Goal: Transaction & Acquisition: Book appointment/travel/reservation

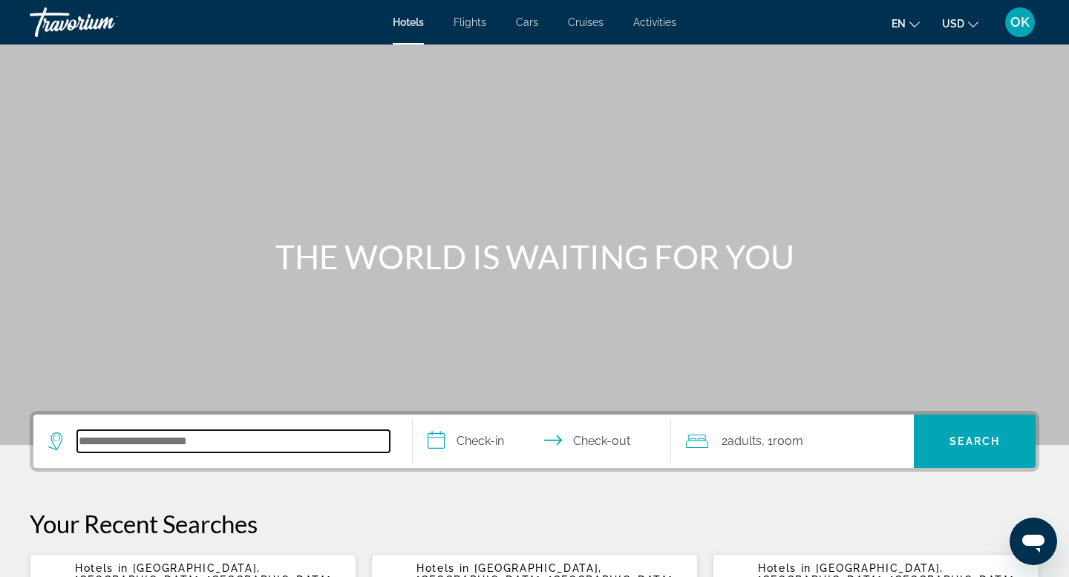
click at [144, 444] on input "Search hotel destination" at bounding box center [233, 441] width 312 height 22
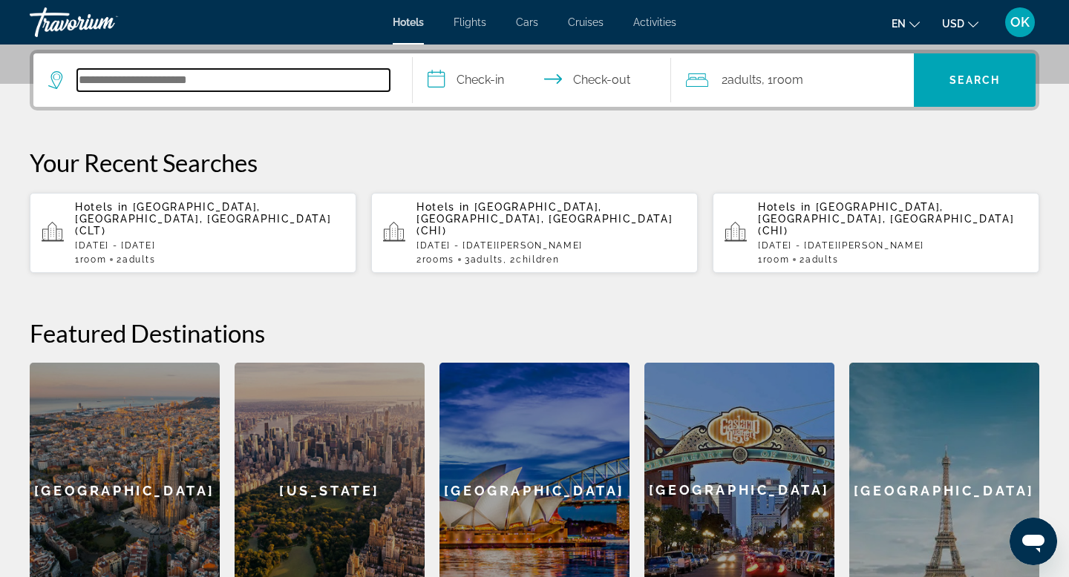
scroll to position [363, 0]
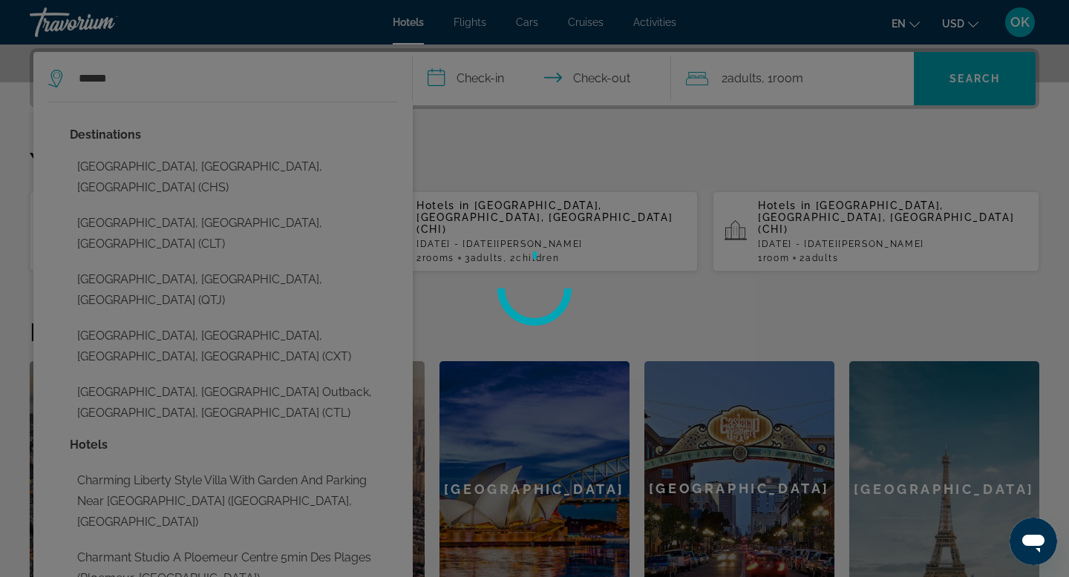
click at [203, 201] on div at bounding box center [534, 288] width 1069 height 577
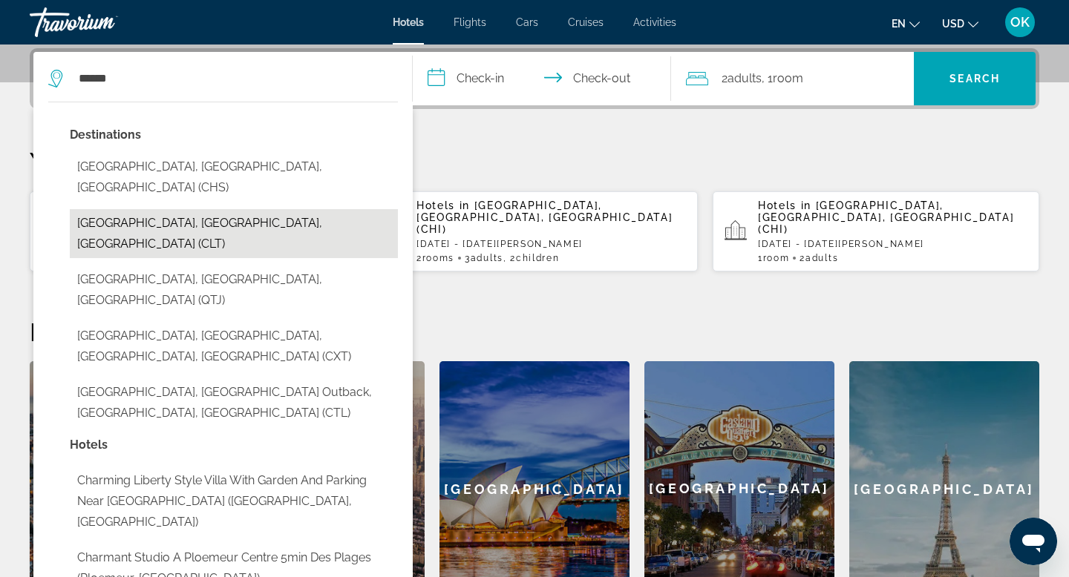
click at [170, 209] on button "[GEOGRAPHIC_DATA], [GEOGRAPHIC_DATA], [GEOGRAPHIC_DATA] (CLT)" at bounding box center [234, 233] width 328 height 49
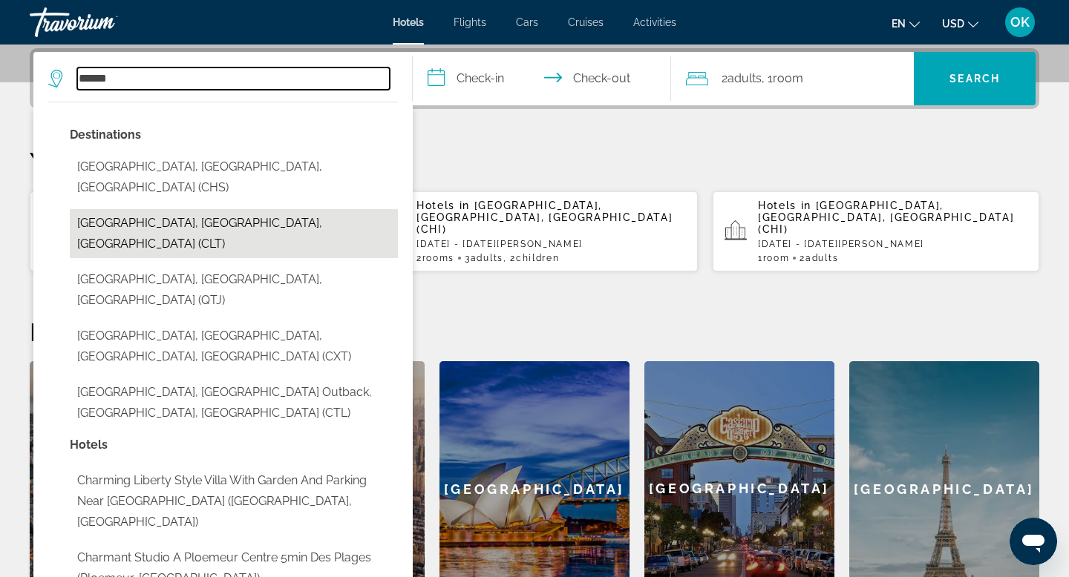
type input "**********"
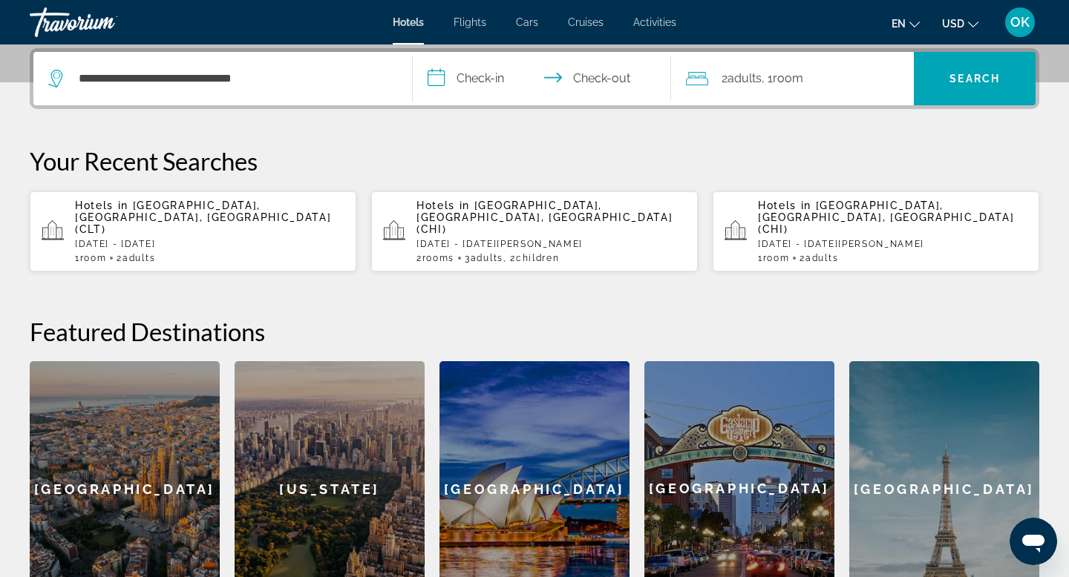
click at [487, 80] on input "**********" at bounding box center [545, 81] width 264 height 58
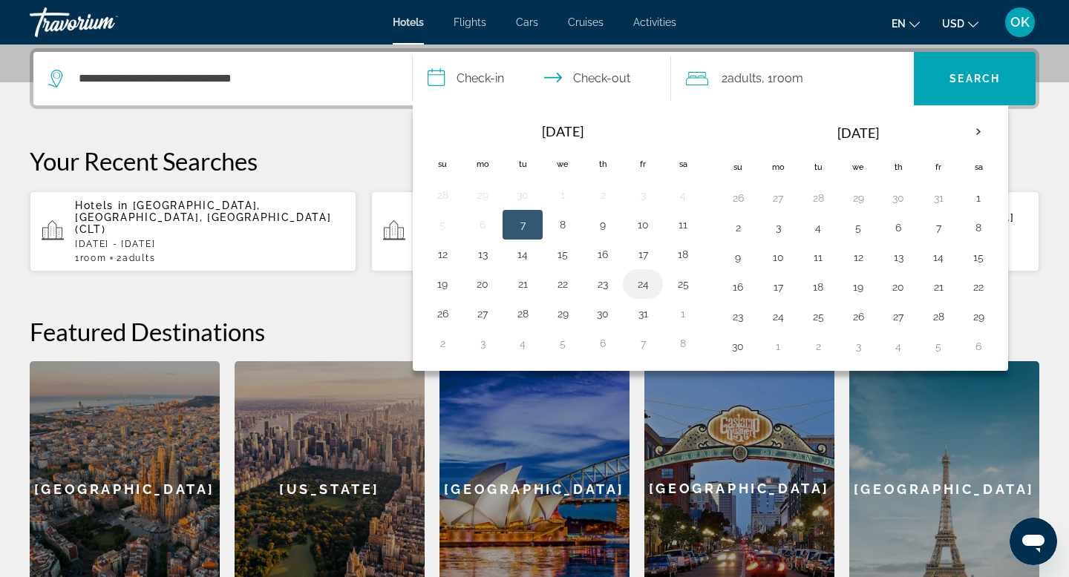
click at [639, 282] on button "24" at bounding box center [643, 284] width 24 height 21
click at [615, 74] on input "**********" at bounding box center [545, 81] width 264 height 58
click at [617, 71] on input "**********" at bounding box center [545, 81] width 264 height 58
click at [442, 312] on button "26" at bounding box center [442, 314] width 24 height 21
type input "**********"
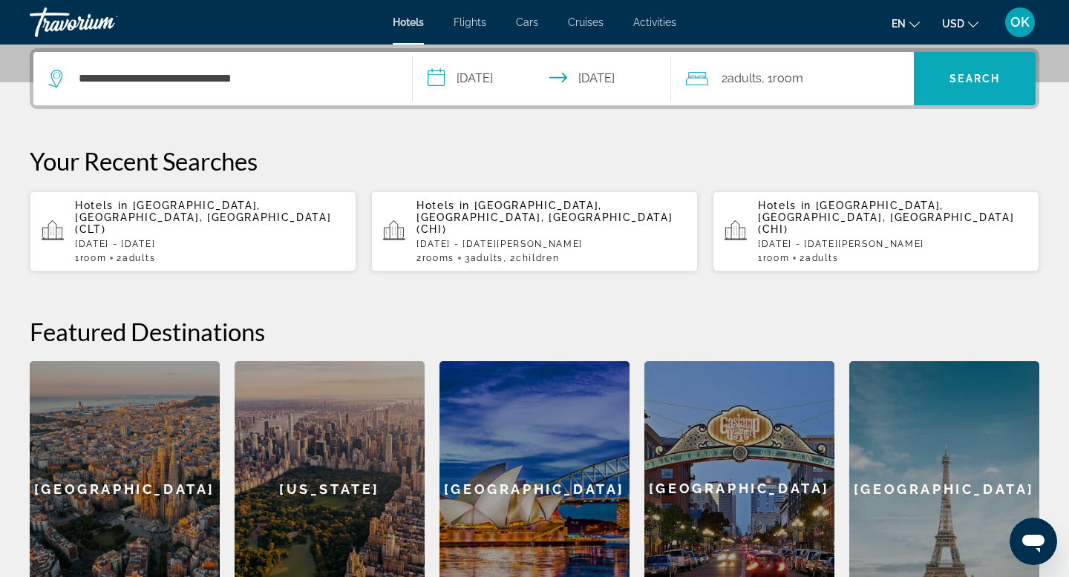
click at [960, 71] on span "Search" at bounding box center [975, 79] width 122 height 36
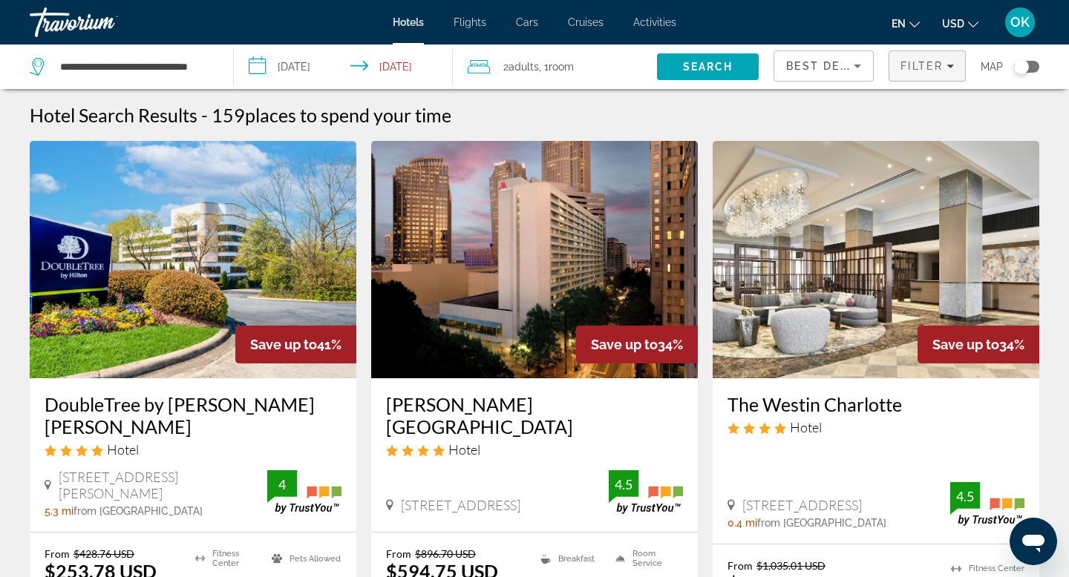
click at [949, 64] on icon "Filters" at bounding box center [949, 65] width 7 height 7
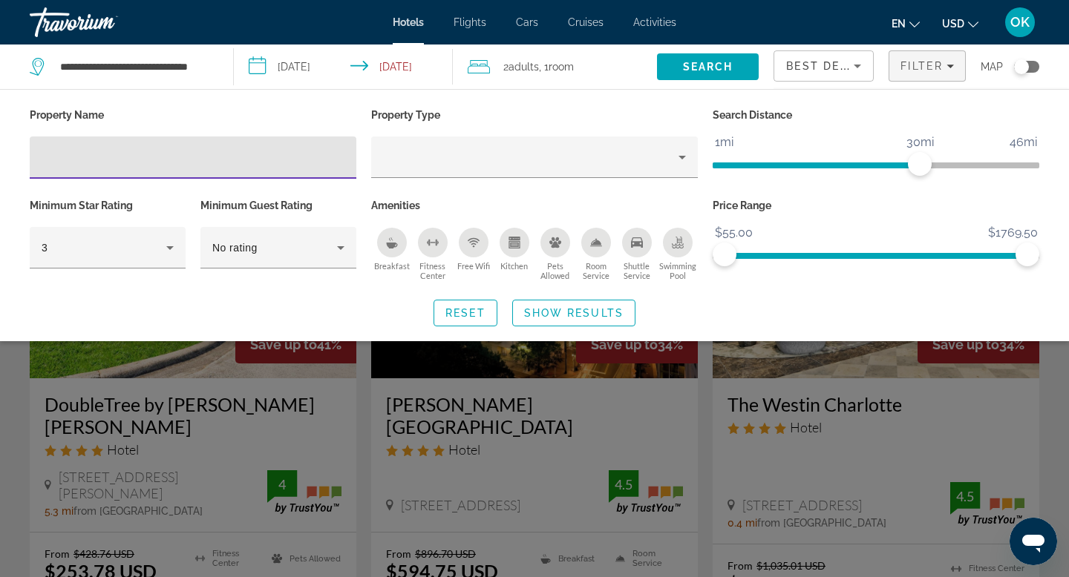
click at [391, 239] on icon "Breakfast" at bounding box center [392, 243] width 12 height 12
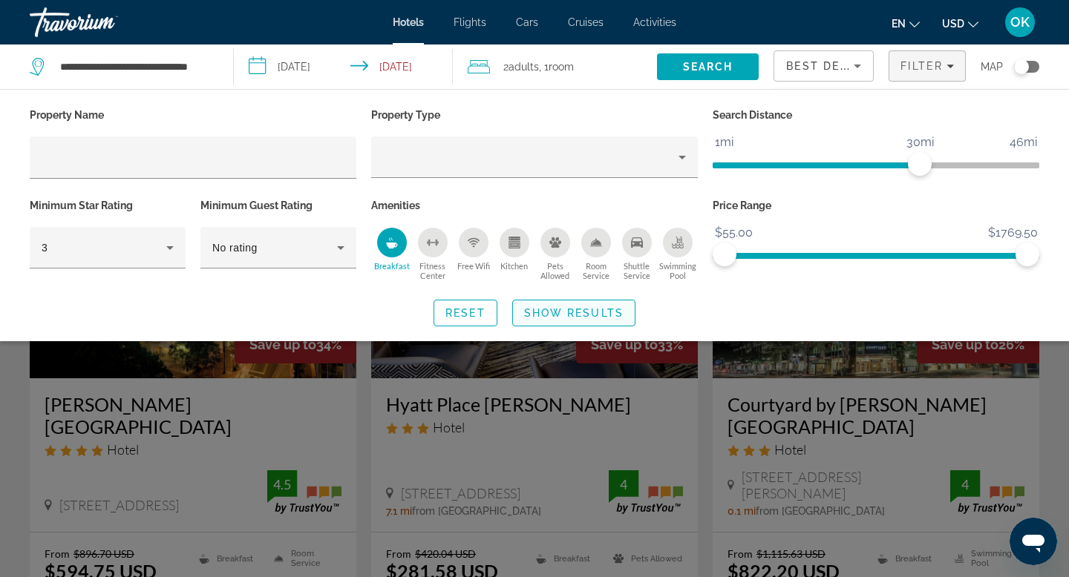
click at [570, 309] on span "Show Results" at bounding box center [573, 313] width 99 height 12
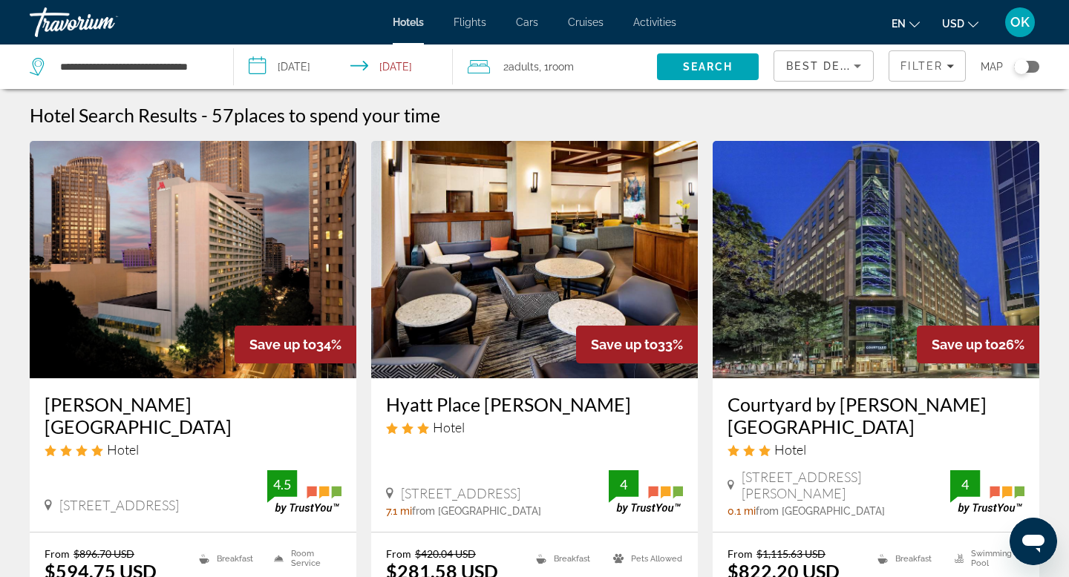
click at [859, 66] on icon "Sort by" at bounding box center [857, 66] width 18 height 18
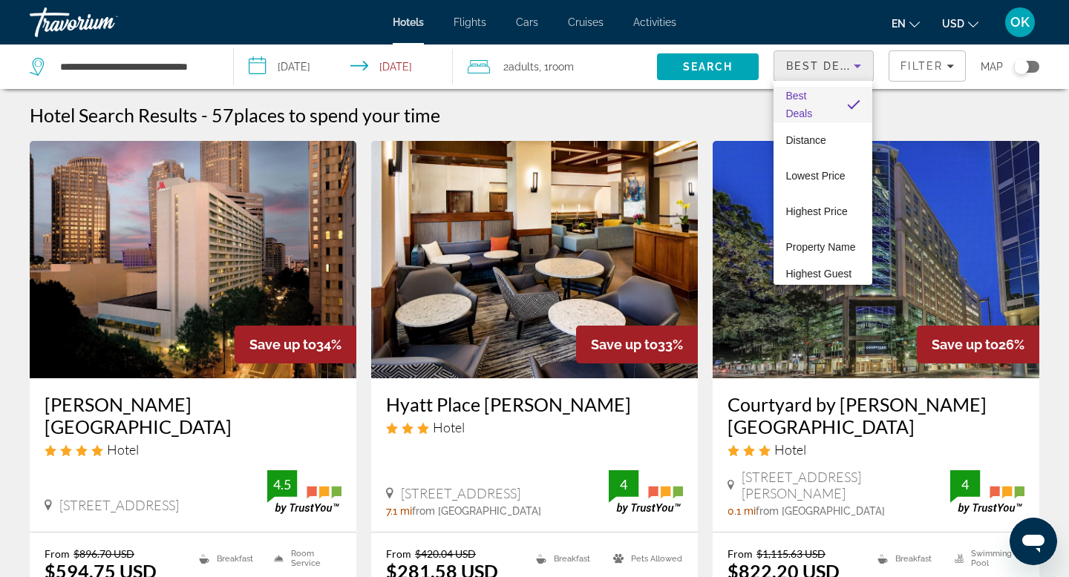
click at [859, 66] on div at bounding box center [534, 288] width 1069 height 577
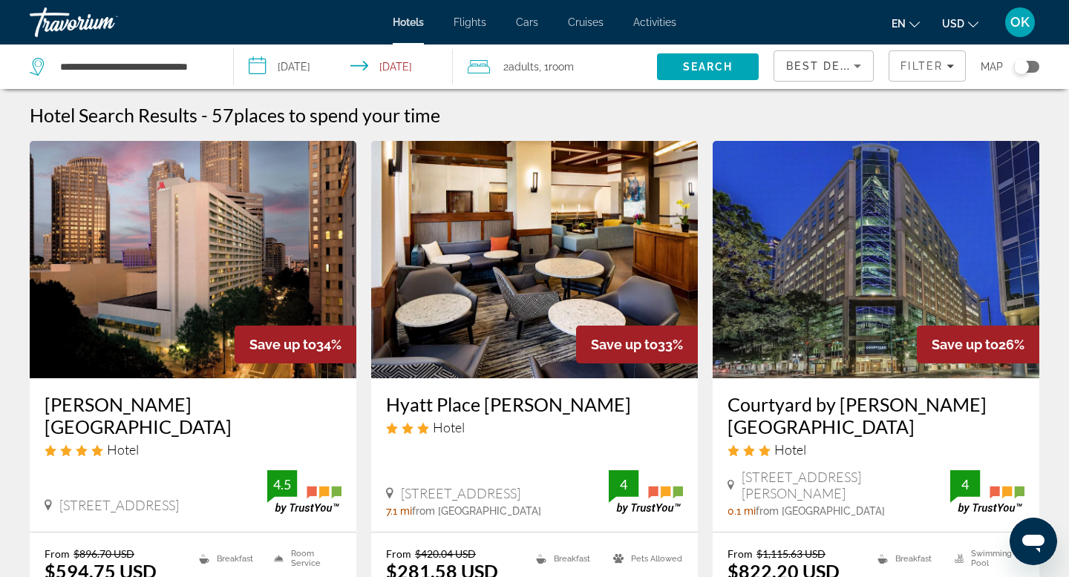
click at [1024, 65] on div "Toggle map" at bounding box center [1021, 66] width 15 height 15
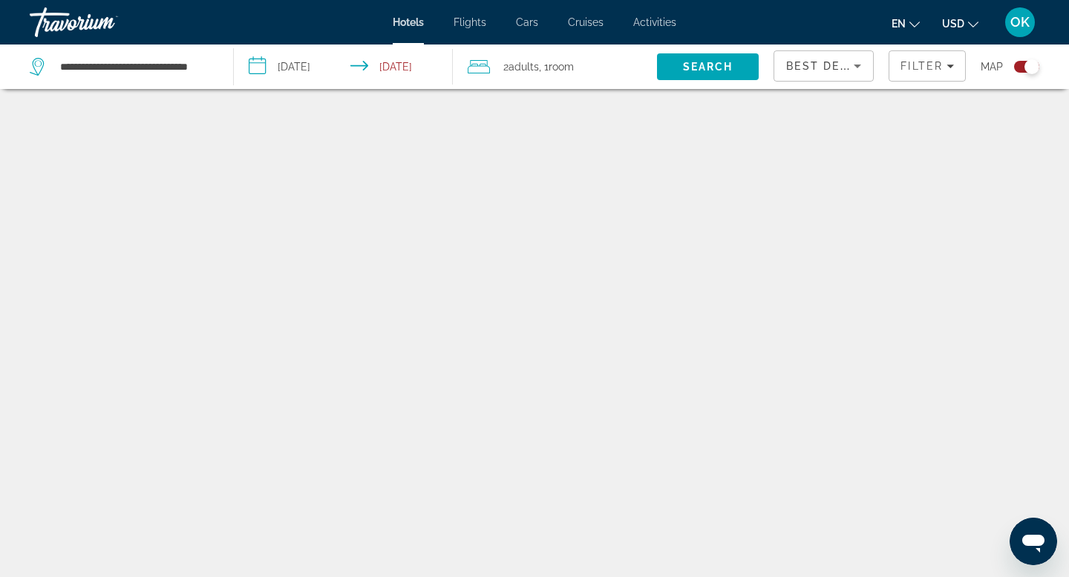
scroll to position [89, 0]
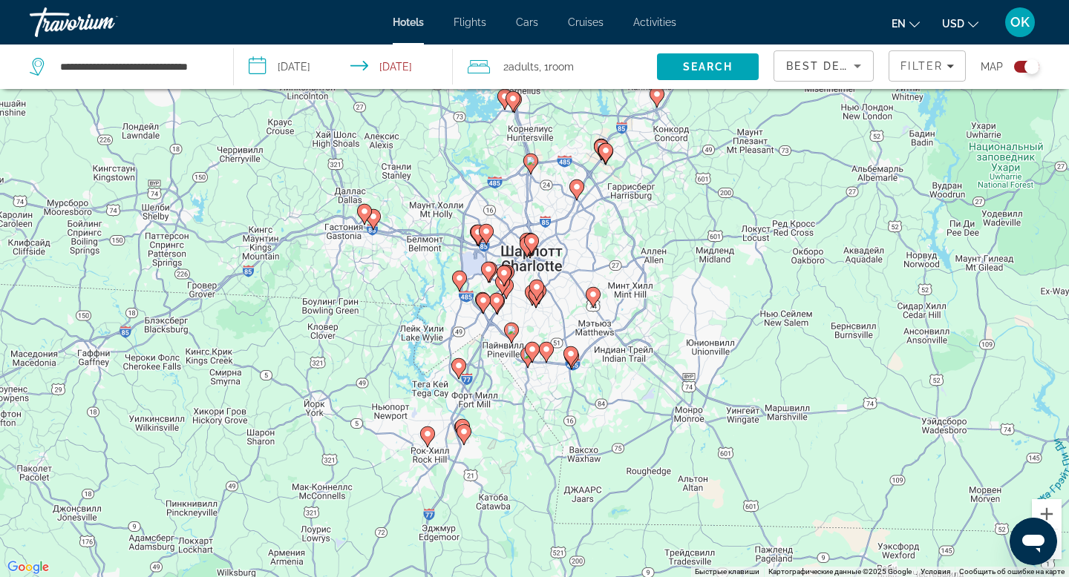
drag, startPoint x: 561, startPoint y: 508, endPoint x: 552, endPoint y: 352, distance: 156.8
click at [552, 352] on div "Чтобы активировать перетаскивание с помощью клавиатуры, нажмите Alt + Ввод. Пос…" at bounding box center [534, 288] width 1069 height 577
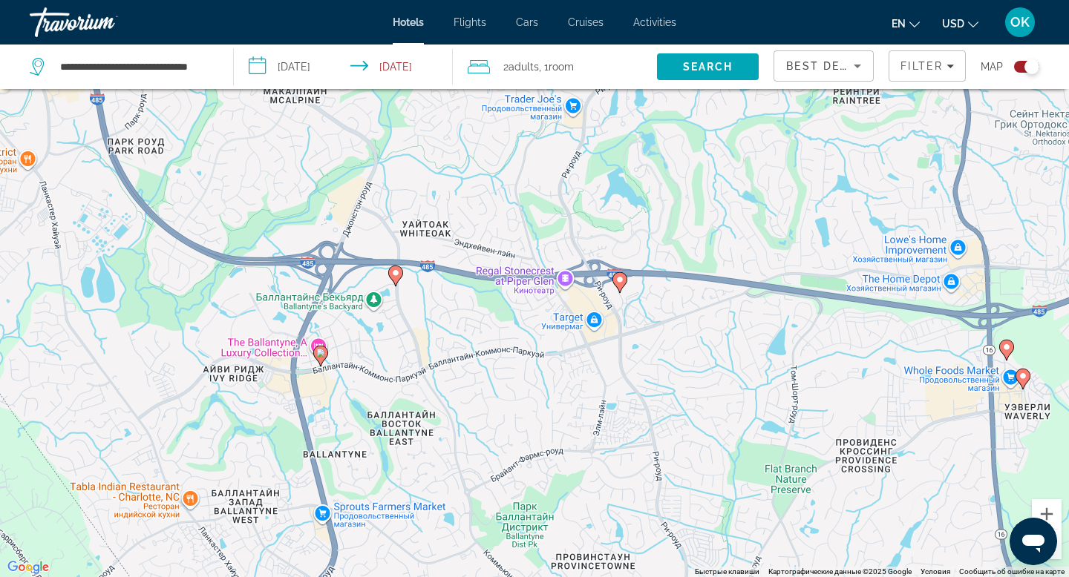
click at [321, 356] on image "Main content" at bounding box center [320, 353] width 9 height 9
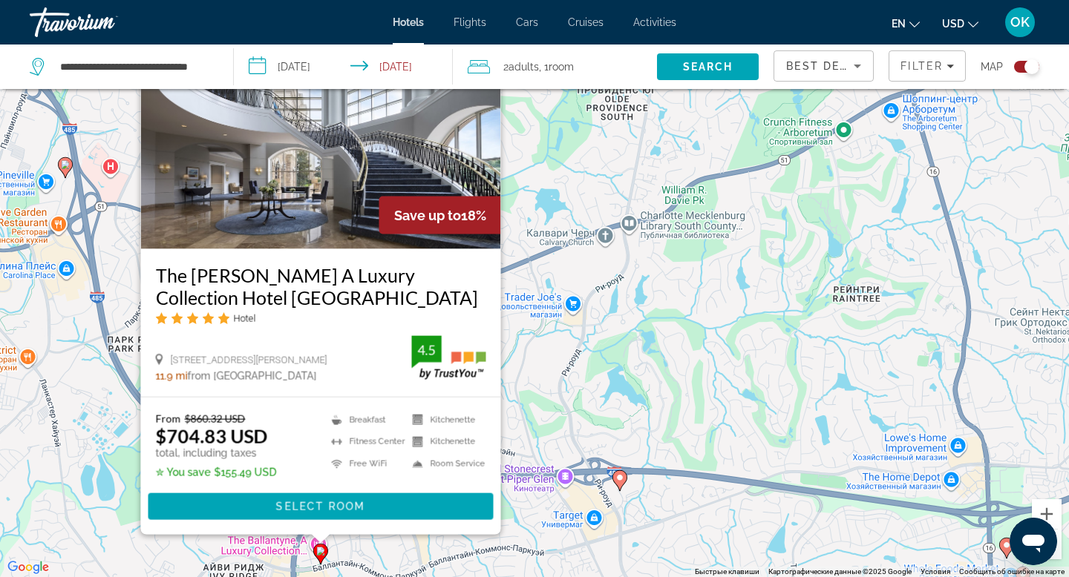
click at [570, 373] on div "Чтобы активировать перетаскивание с помощью клавиатуры, нажмите Alt + Ввод. Пос…" at bounding box center [534, 288] width 1069 height 577
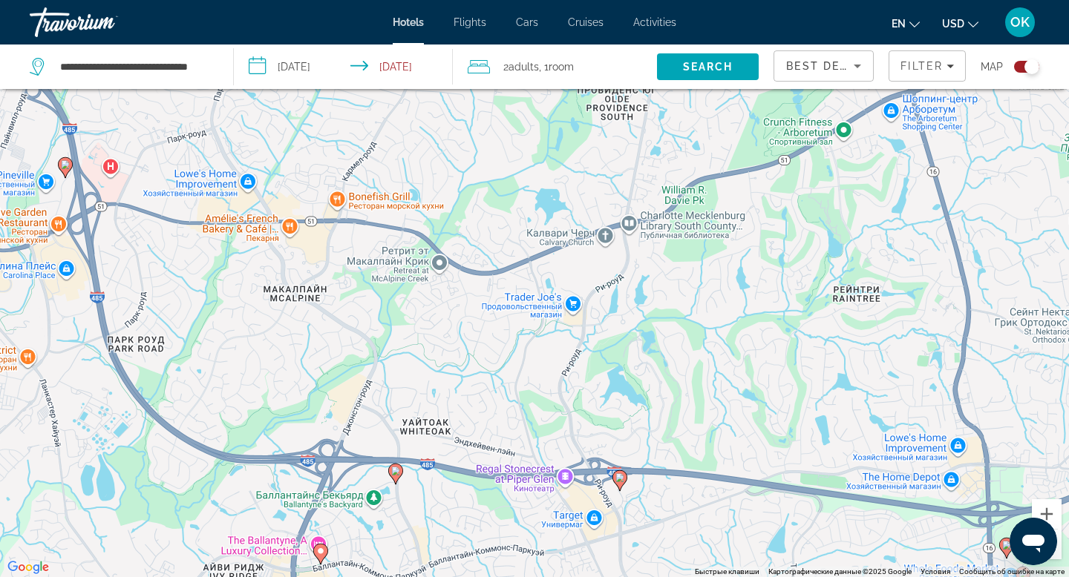
click at [398, 475] on image "Main content" at bounding box center [395, 471] width 9 height 9
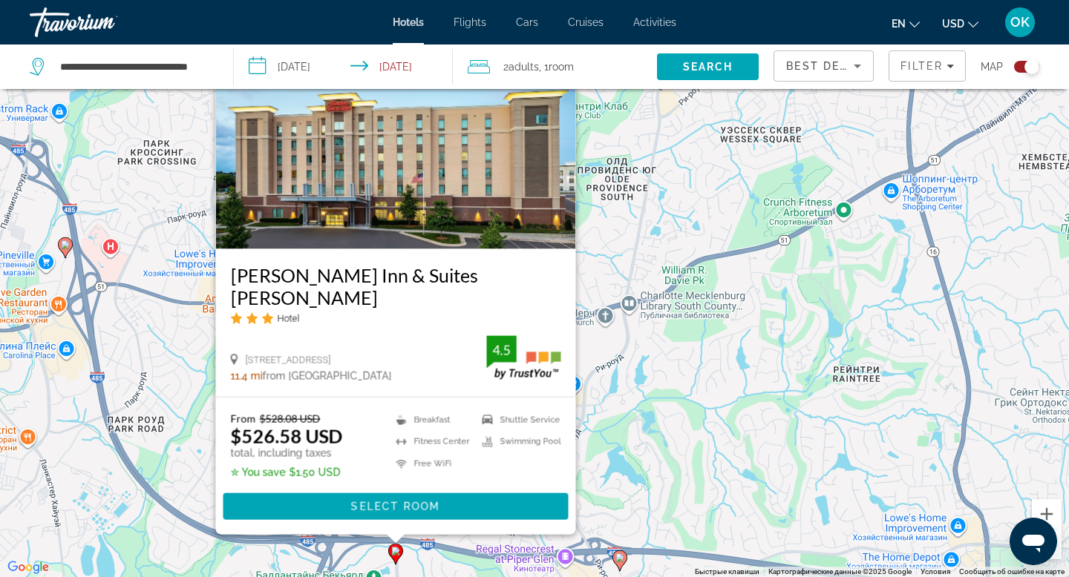
click at [647, 367] on div "Чтобы активировать перетаскивание с помощью клавиатуры, нажмите Alt + Ввод. Пос…" at bounding box center [534, 288] width 1069 height 577
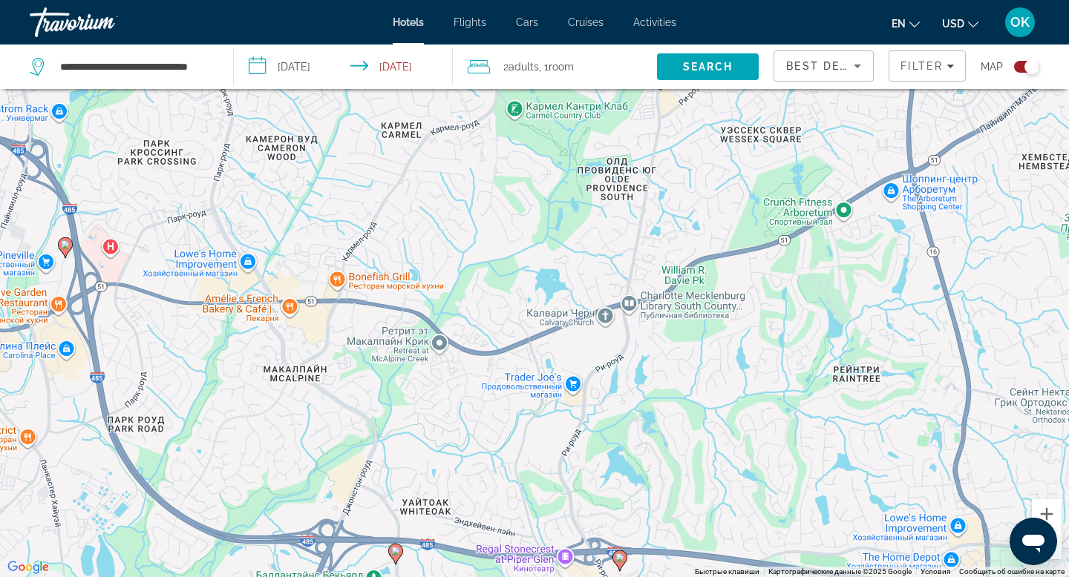
click at [622, 557] on image "Main content" at bounding box center [619, 558] width 9 height 9
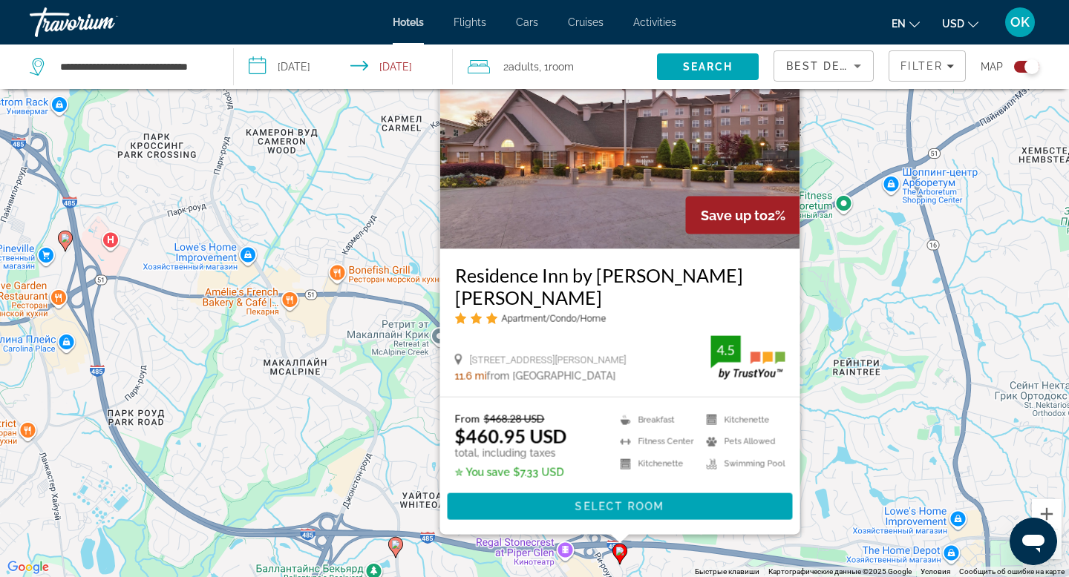
click at [361, 469] on div "Чтобы активировать перетаскивание с помощью клавиатуры, нажмите Alt + Ввод. Пос…" at bounding box center [534, 288] width 1069 height 577
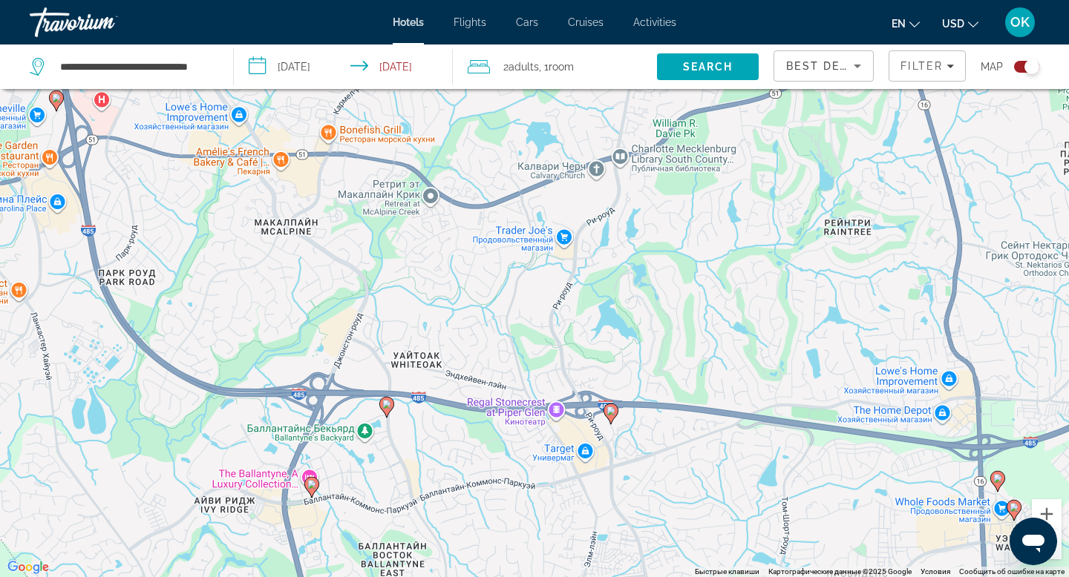
drag, startPoint x: 532, startPoint y: 499, endPoint x: 541, endPoint y: 322, distance: 177.6
click at [539, 324] on div "Чтобы активировать перетаскивание с помощью клавиатуры, нажмите Alt + Ввод. Пос…" at bounding box center [534, 288] width 1069 height 577
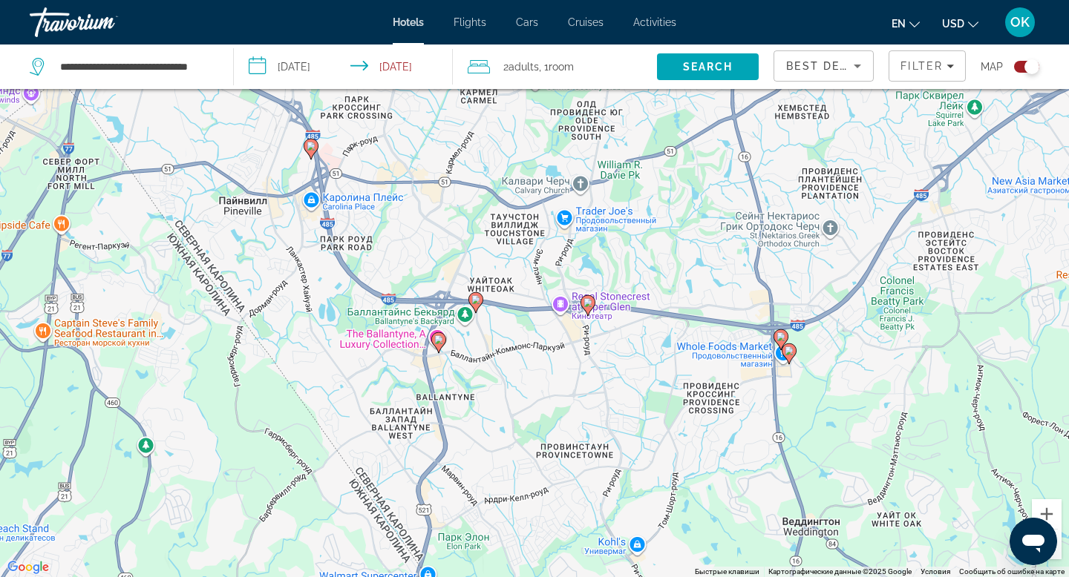
click at [312, 146] on image "Main content" at bounding box center [311, 146] width 9 height 9
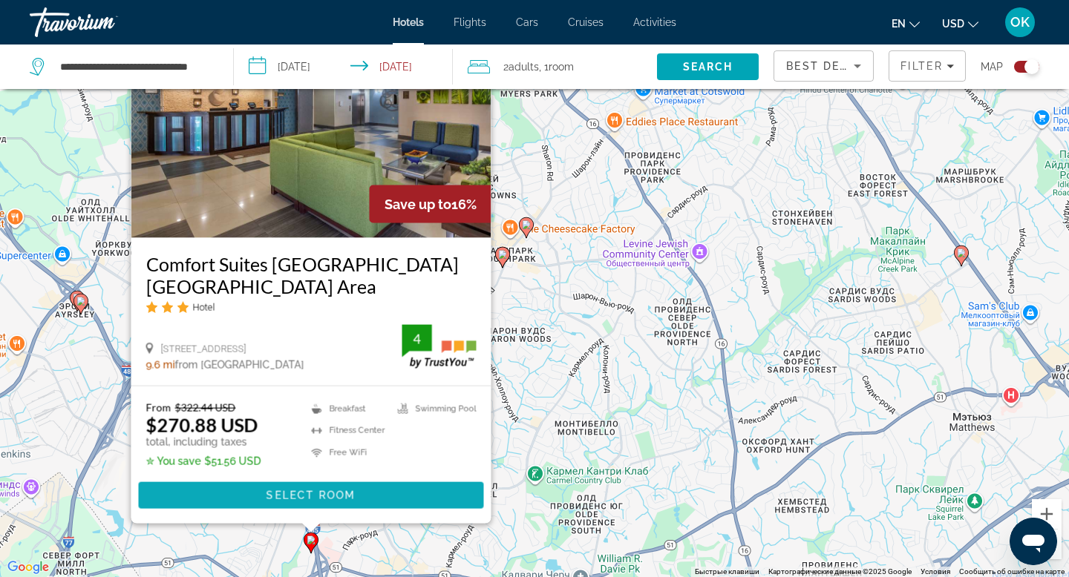
click at [298, 494] on span "Select Room" at bounding box center [310, 496] width 89 height 12
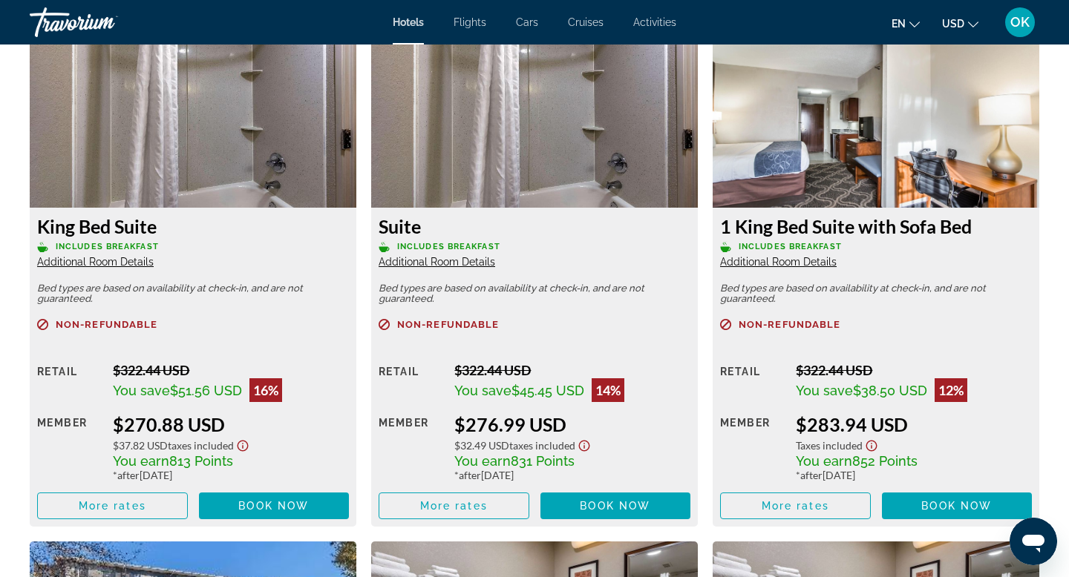
scroll to position [2078, 0]
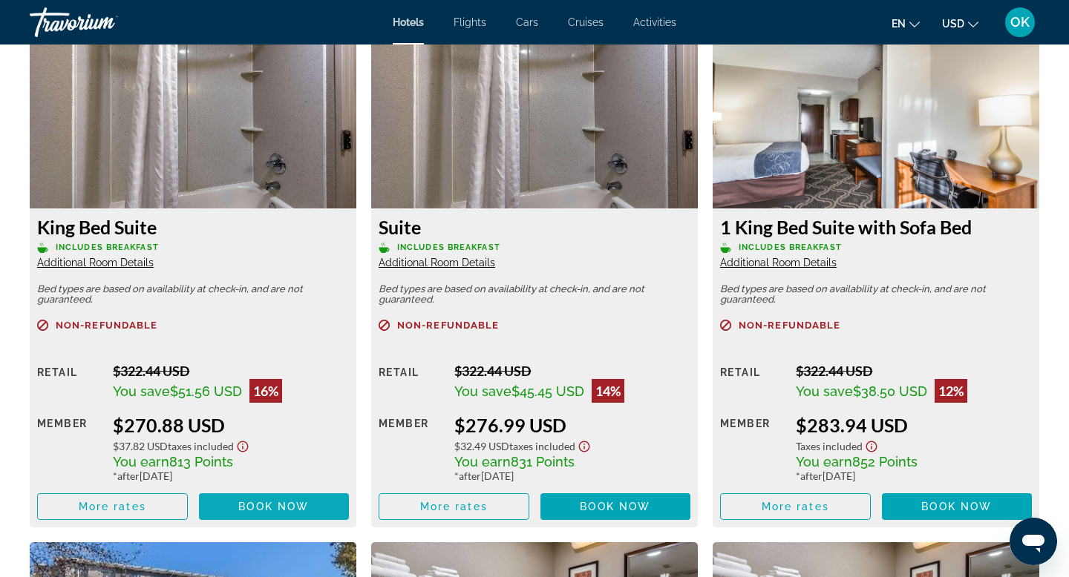
click at [284, 504] on span "Book now" at bounding box center [273, 507] width 71 height 12
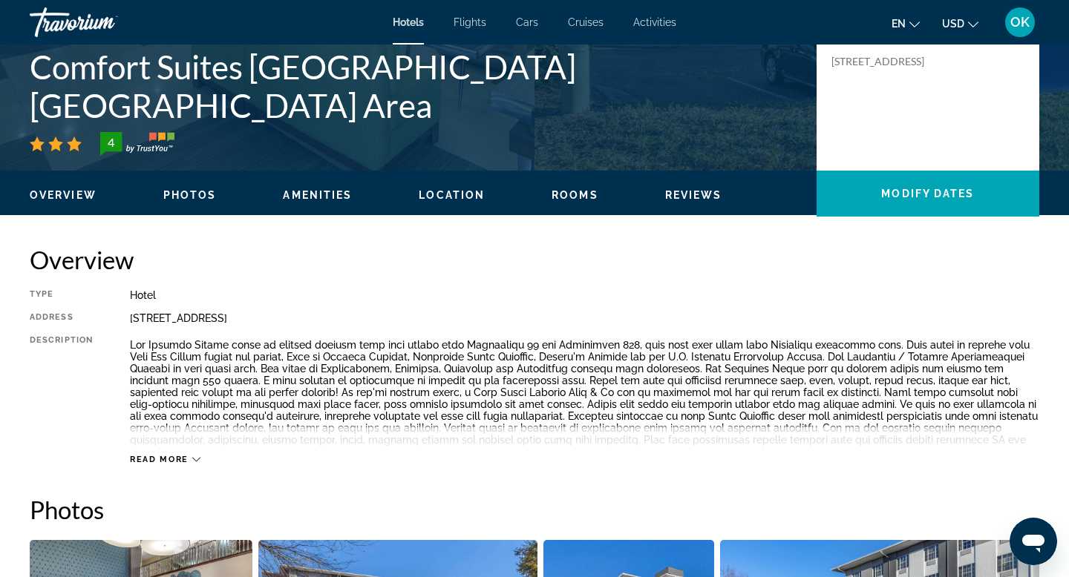
scroll to position [316, 0]
